Goal: Navigation & Orientation: Find specific page/section

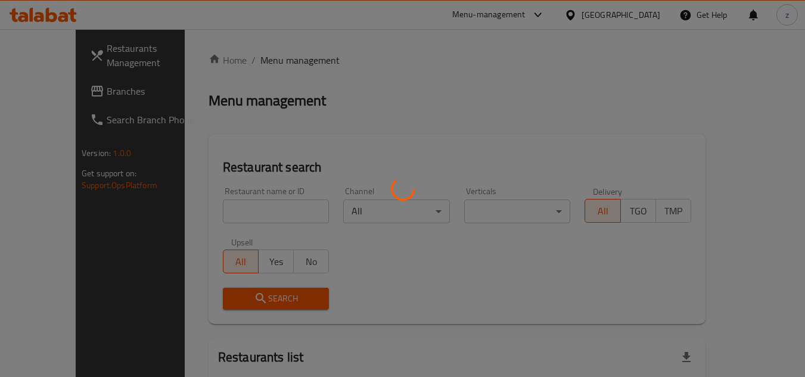
click at [646, 13] on div at bounding box center [402, 188] width 805 height 377
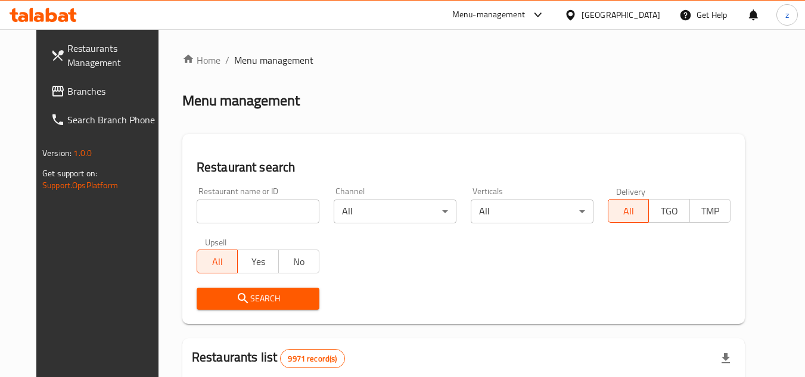
click at [582, 15] on div at bounding box center [572, 14] width 17 height 13
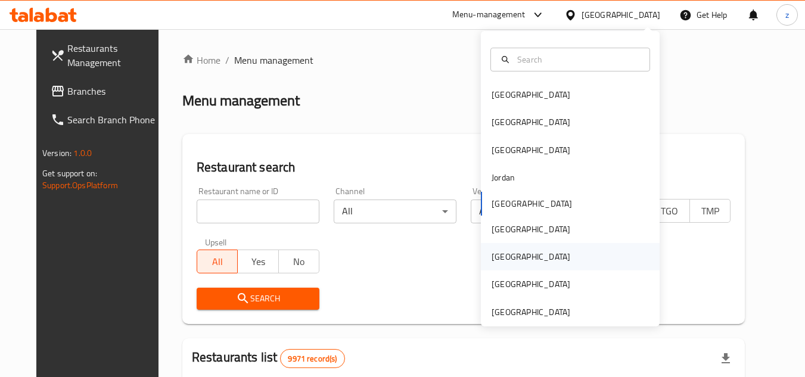
click at [517, 249] on div "[GEOGRAPHIC_DATA]" at bounding box center [570, 256] width 179 height 27
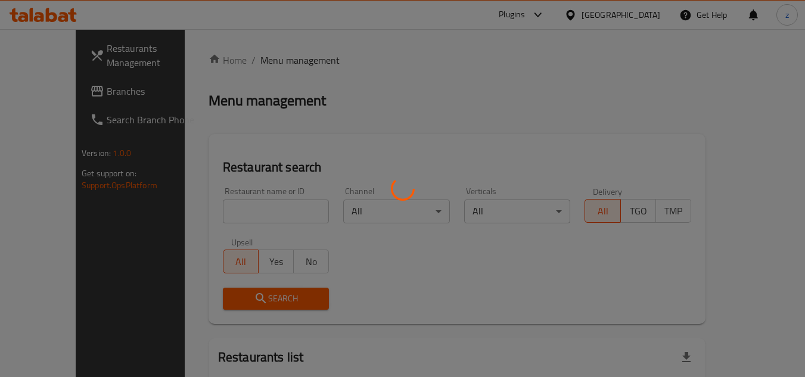
click at [645, 20] on div at bounding box center [402, 188] width 805 height 377
click at [650, 17] on div at bounding box center [402, 188] width 805 height 377
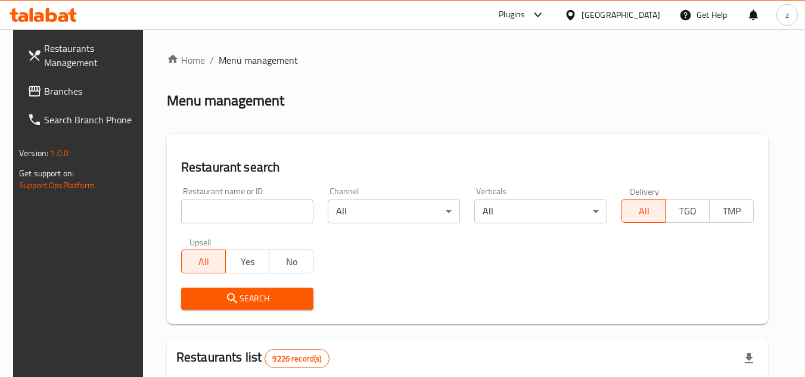
click at [647, 8] on div "[GEOGRAPHIC_DATA]" at bounding box center [621, 14] width 79 height 13
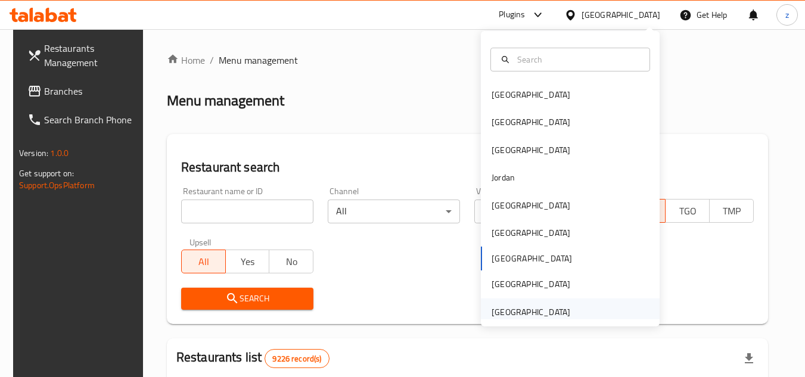
drag, startPoint x: 520, startPoint y: 323, endPoint x: 523, endPoint y: 315, distance: 8.7
click at [522, 319] on div "[GEOGRAPHIC_DATA] [GEOGRAPHIC_DATA] [GEOGRAPHIC_DATA] [GEOGRAPHIC_DATA] [GEOGRA…" at bounding box center [570, 179] width 179 height 296
click at [523, 315] on div "[GEOGRAPHIC_DATA]" at bounding box center [531, 312] width 79 height 13
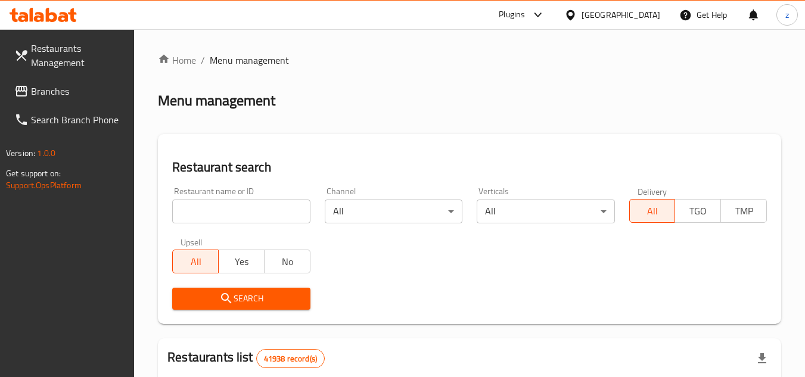
drag, startPoint x: 537, startPoint y: 13, endPoint x: 544, endPoint y: 29, distance: 17.4
click at [537, 14] on icon at bounding box center [538, 15] width 14 height 14
click at [480, 54] on div "All Plugins" at bounding box center [457, 52] width 179 height 27
